Goal: Task Accomplishment & Management: Use online tool/utility

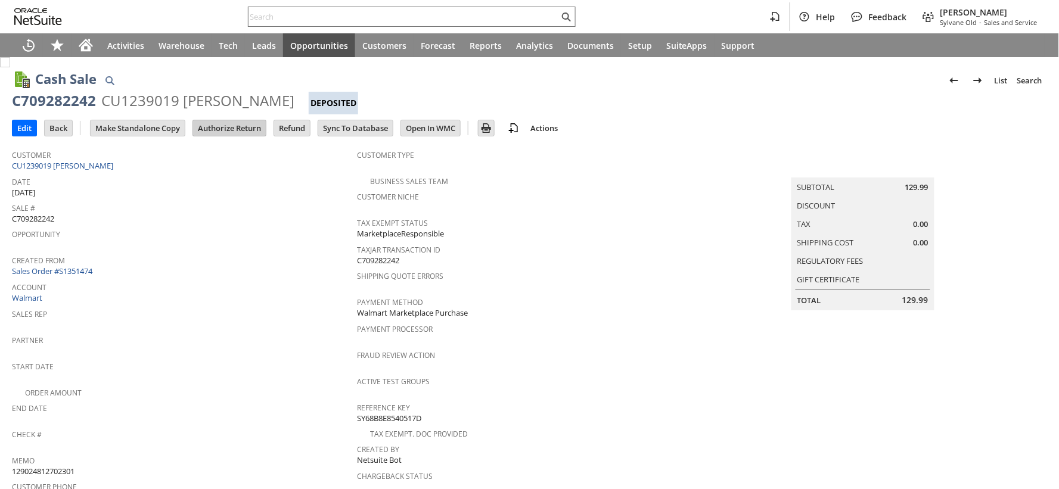
click at [224, 129] on input "Authorize Return" at bounding box center [229, 127] width 73 height 15
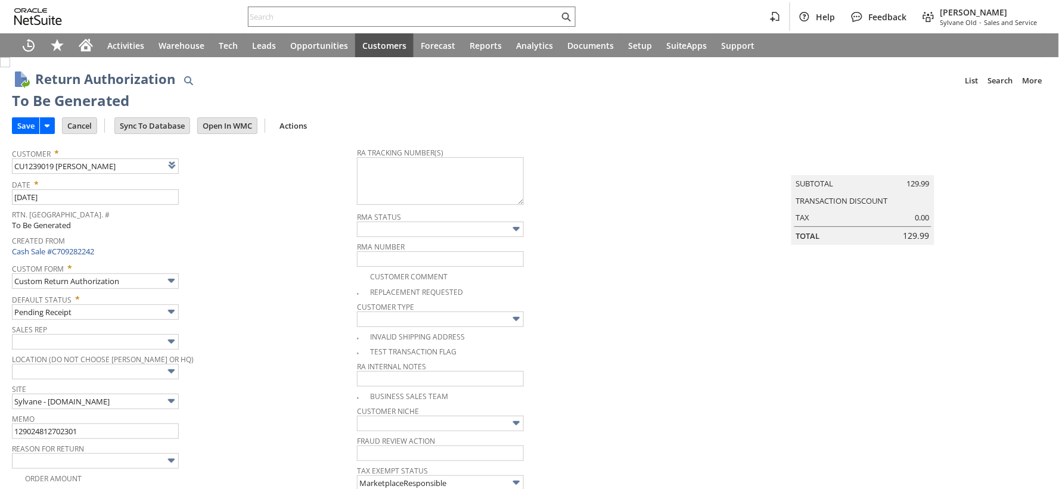
type input "Add"
type input "Copy Previous"
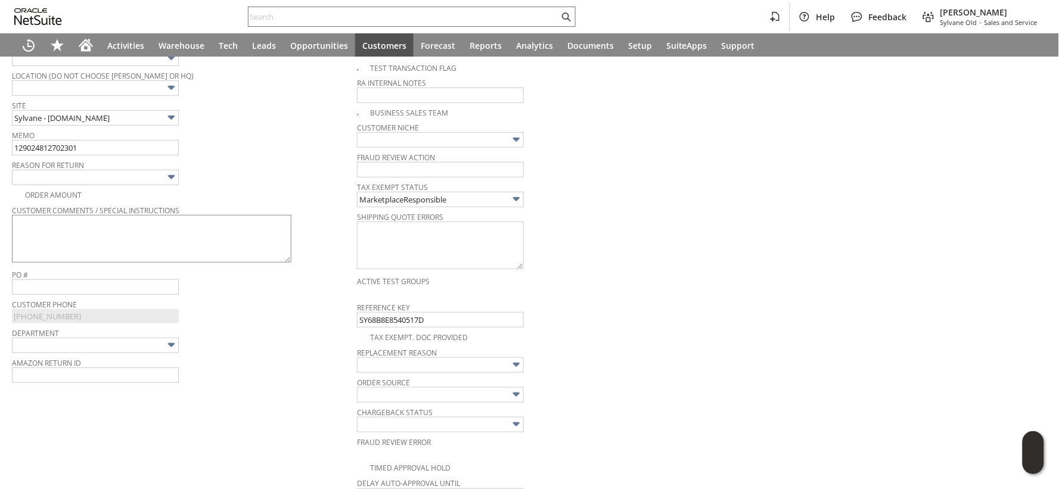
scroll to position [350, 0]
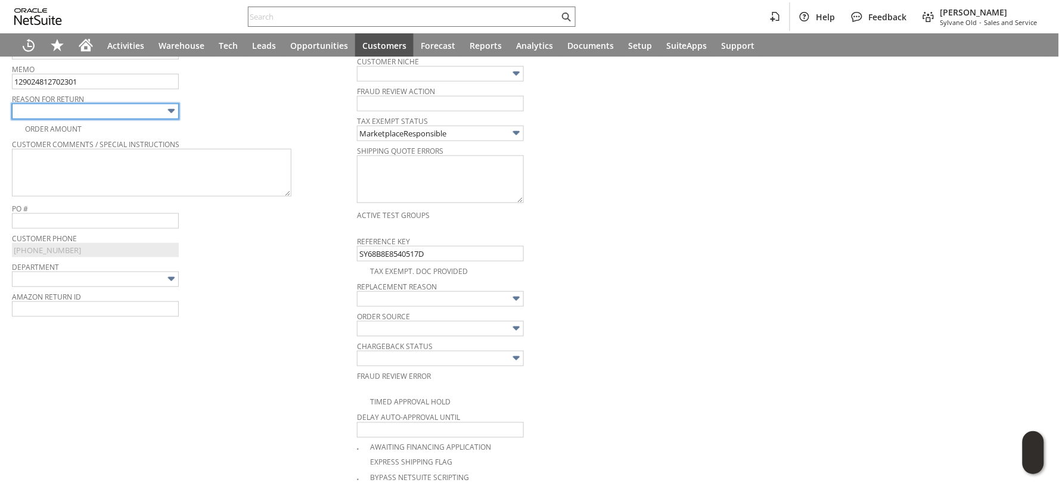
click at [168, 114] on img at bounding box center [172, 111] width 14 height 14
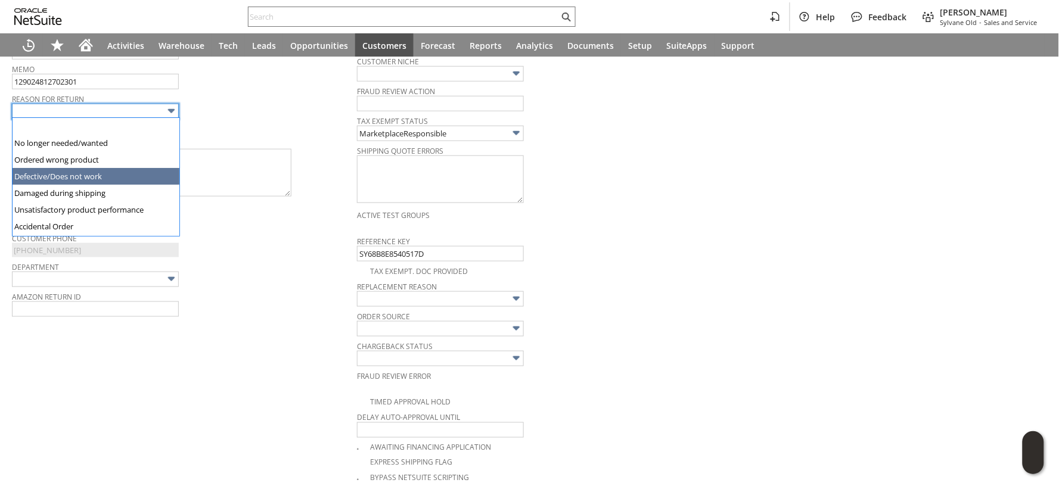
type input "Defective/Does not work"
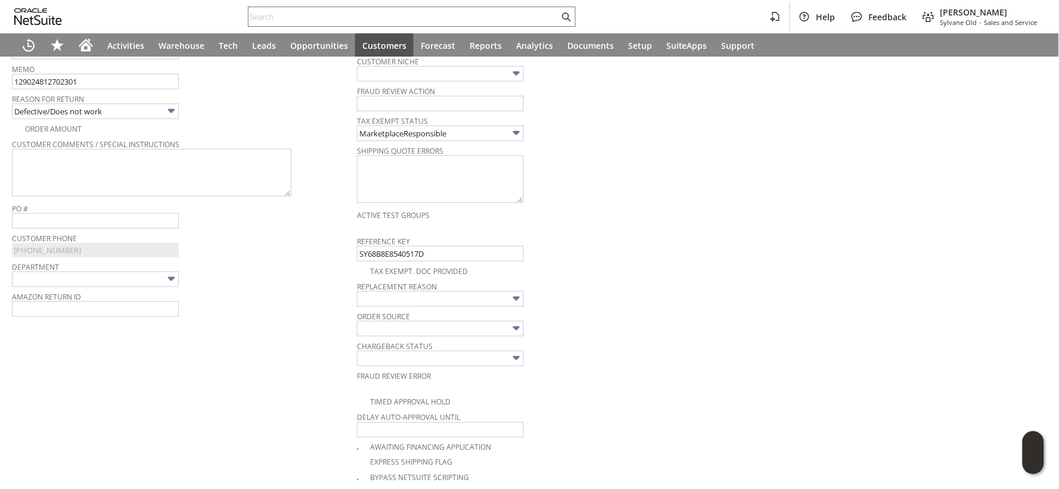
scroll to position [0, 0]
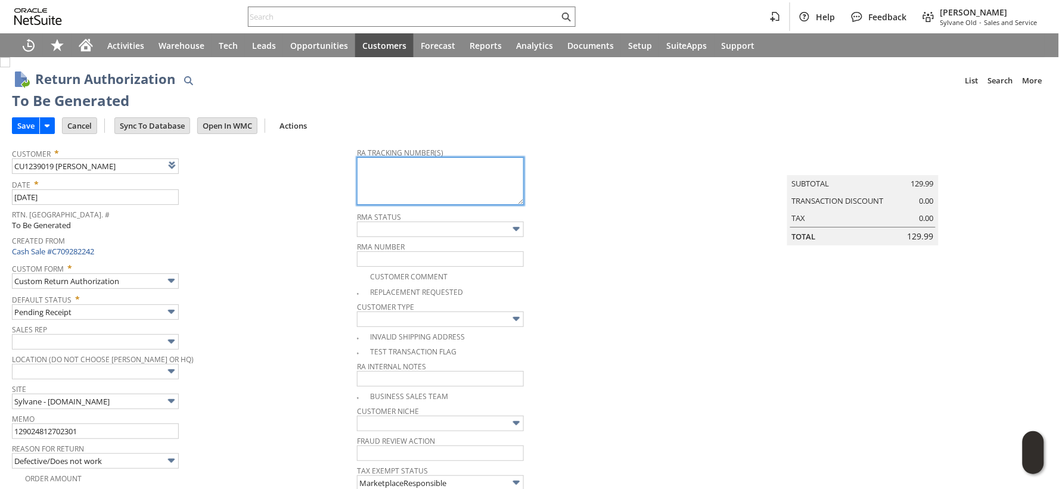
click at [444, 195] on textarea at bounding box center [440, 181] width 167 height 48
paste textarea "797659407006"
type textarea "797659407006"
click at [17, 127] on input "Save" at bounding box center [26, 125] width 27 height 15
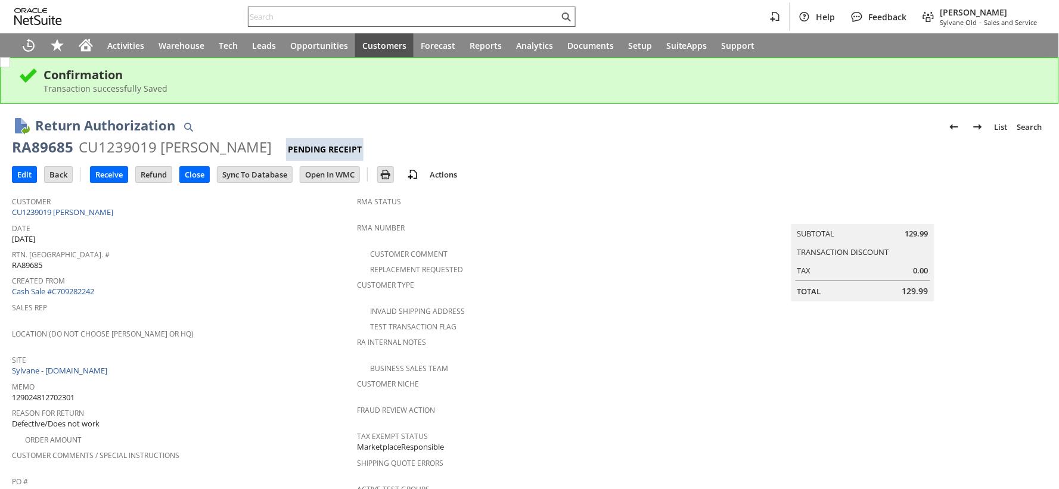
click at [261, 13] on input "text" at bounding box center [404, 17] width 311 height 14
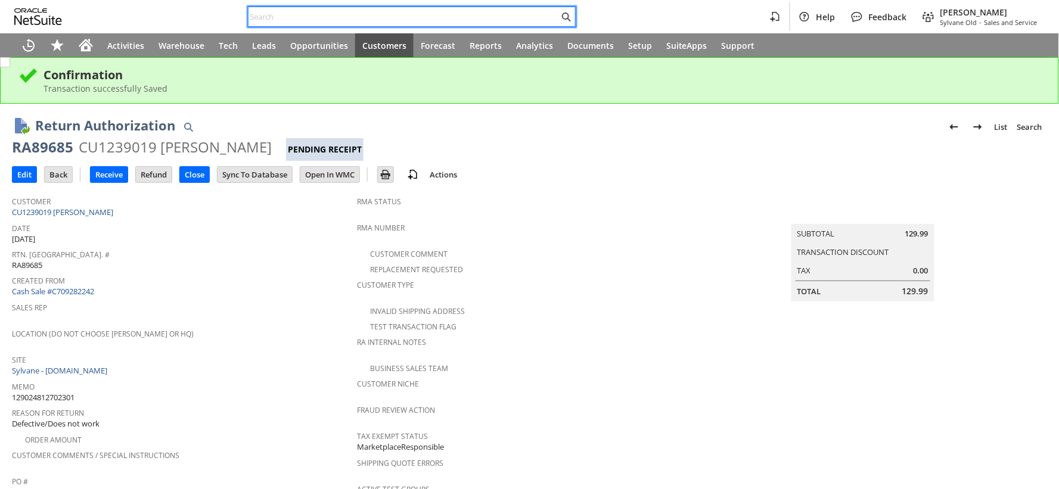
paste input "129026810925092"
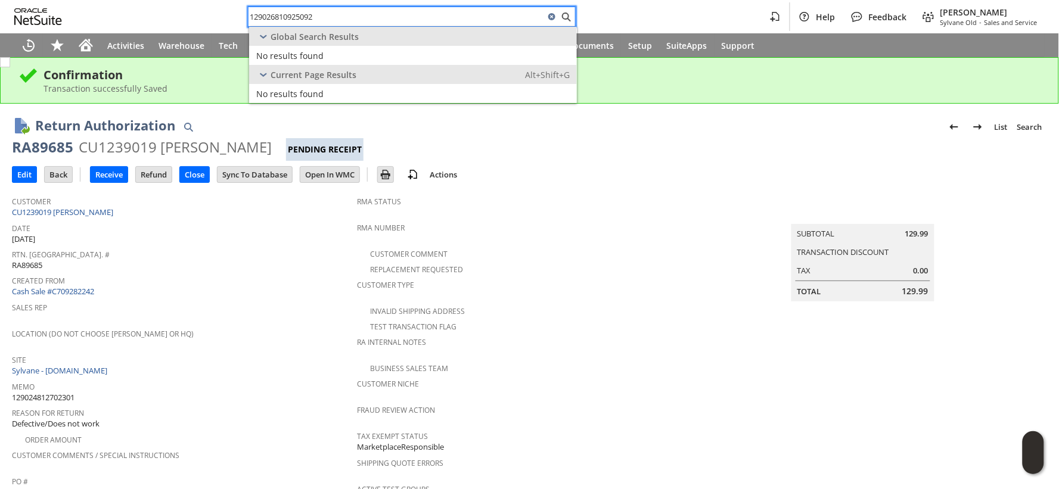
click at [281, 12] on input "129026810925092" at bounding box center [397, 17] width 296 height 14
paste input "5440645273"
click at [274, 15] on input "129025440645273" at bounding box center [397, 17] width 296 height 14
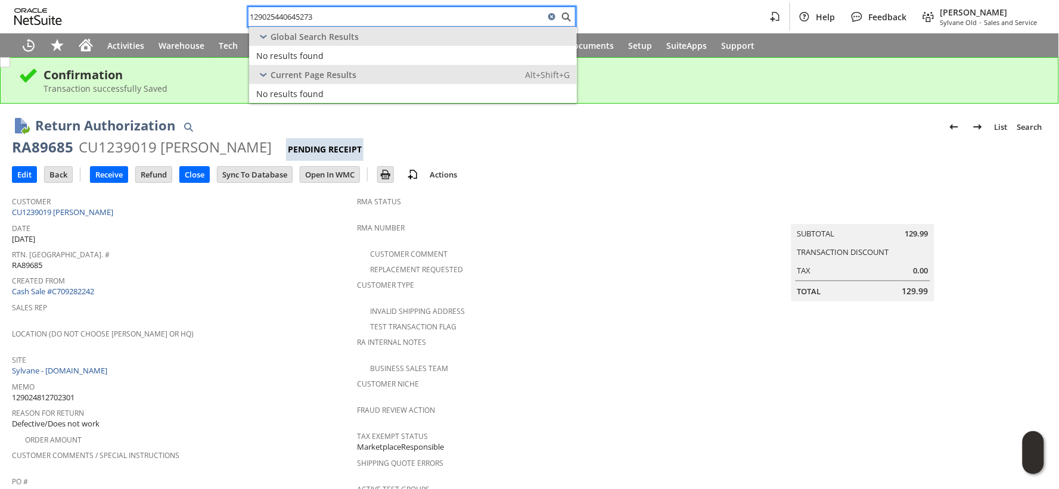
paste input "4812702301"
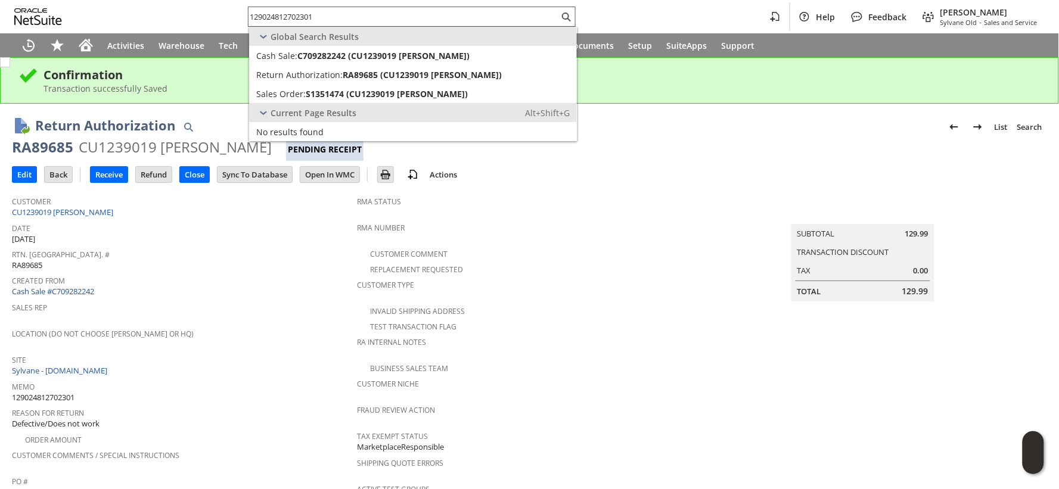
click at [265, 19] on input "129024812702301" at bounding box center [404, 17] width 311 height 14
click at [265, 19] on input "129024812702301" at bounding box center [397, 17] width 296 height 14
paste input "5021261423"
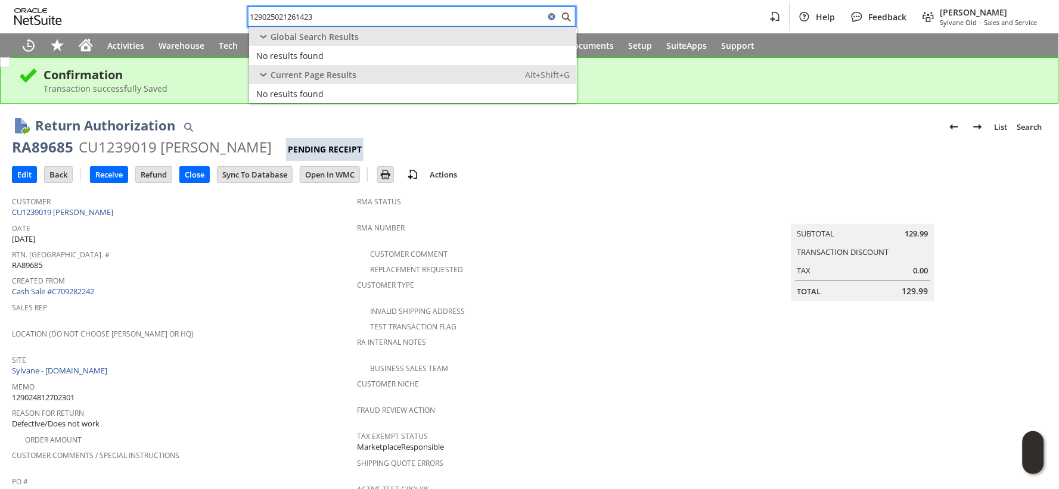
type input "129025021261423"
click at [85, 40] on icon "Home" at bounding box center [86, 43] width 14 height 8
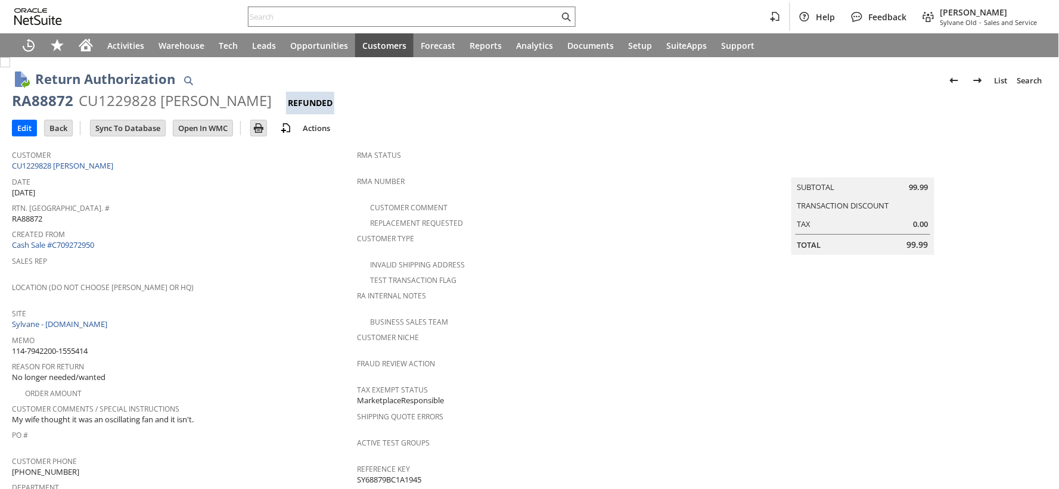
click at [99, 100] on div "CU1229828 Darrell Freeman" at bounding box center [175, 100] width 193 height 19
copy div "CU1229828"
click at [359, 25] on div at bounding box center [412, 17] width 328 height 20
click at [359, 19] on input "text" at bounding box center [404, 17] width 311 height 14
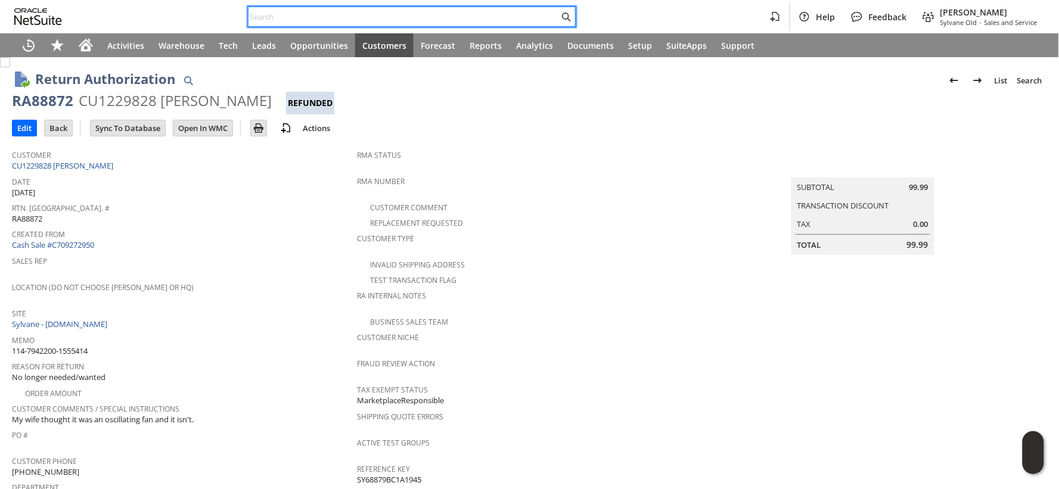
paste input "114-4755663-1126662"
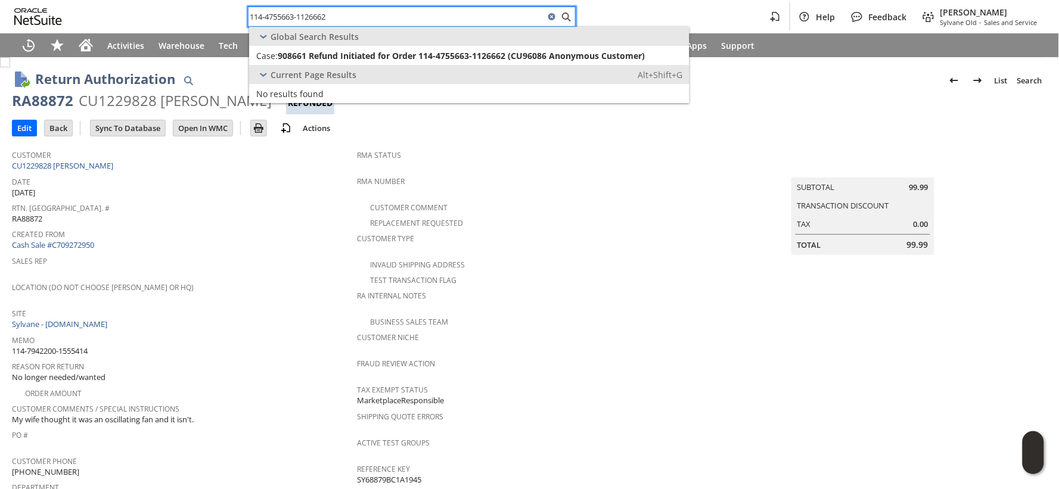
click at [421, 17] on input "114-4755663-1126662" at bounding box center [397, 17] width 296 height 14
paste input "3-7991749-4341837"
type input "113-7991749-4341837"
